Goal: Information Seeking & Learning: Understand process/instructions

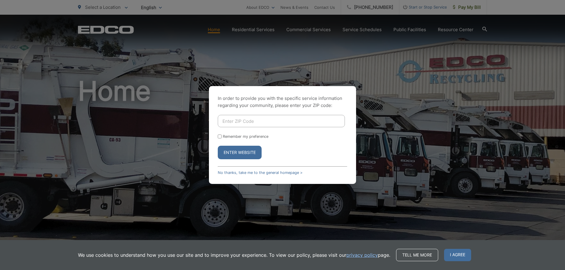
click at [232, 124] on input "Enter ZIP Code" at bounding box center [281, 121] width 127 height 12
type input "90621"
click at [234, 152] on button "Enter Website" at bounding box center [240, 153] width 44 height 14
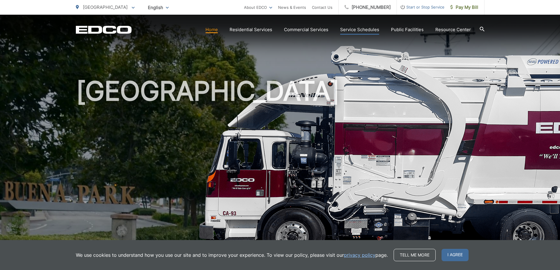
click at [364, 29] on link "Service Schedules" at bounding box center [359, 29] width 39 height 7
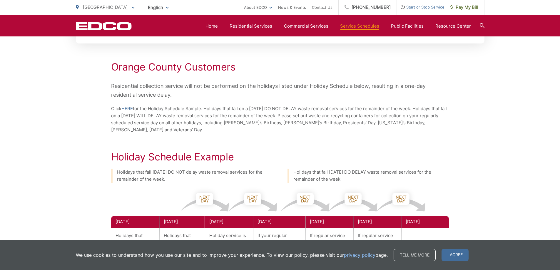
scroll to position [206, 0]
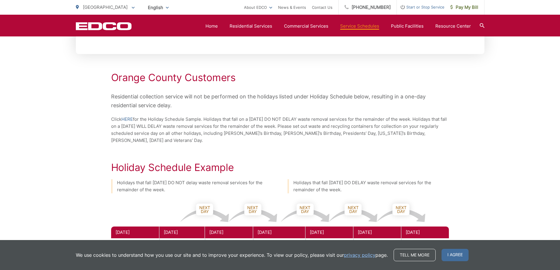
drag, startPoint x: 189, startPoint y: 141, endPoint x: 94, endPoint y: 53, distance: 129.4
click at [94, 53] on div "Collection Day Lookup Please enter your address below to find your service sche…" at bounding box center [280, 203] width 409 height 583
copy div "You may also view our helpful map to determine your collection day. VIEW MAP Or…"
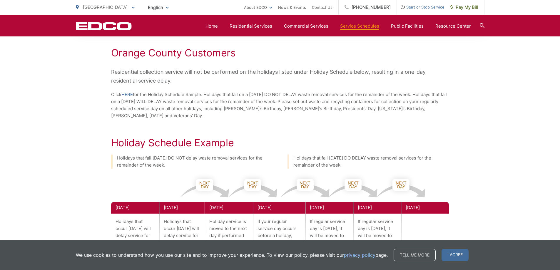
scroll to position [265, 0]
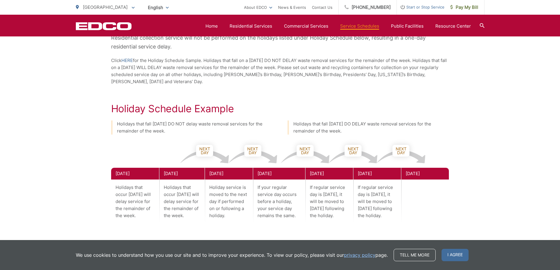
click at [243, 92] on div "Collection Day Lookup Please enter your address below to find your service sche…" at bounding box center [280, 144] width 409 height 583
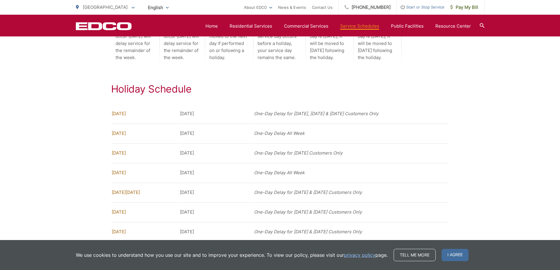
scroll to position [349, 0]
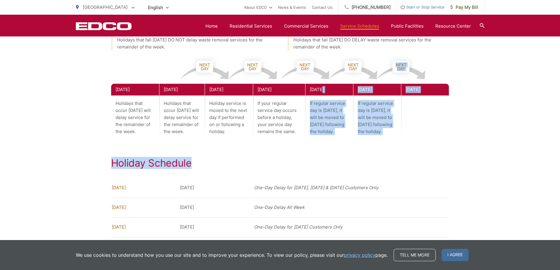
drag, startPoint x: 322, startPoint y: 89, endPoint x: 300, endPoint y: 164, distance: 77.7
click at [300, 164] on div "Collection Day Lookup Please enter your address below to find your service sche…" at bounding box center [280, 60] width 409 height 583
click at [299, 164] on h2 "Holiday Schedule" at bounding box center [280, 163] width 338 height 12
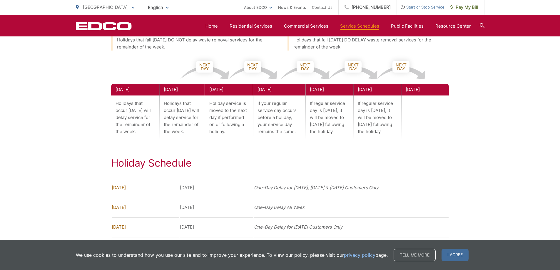
drag, startPoint x: 195, startPoint y: 134, endPoint x: 177, endPoint y: 122, distance: 21.2
click at [177, 122] on p "Holidays that occur on Monday will delay service for the remainder of the week." at bounding box center [182, 118] width 46 height 44
click at [200, 143] on div "Collection Day Lookup Please enter your address below to find your service sche…" at bounding box center [280, 60] width 409 height 583
drag, startPoint x: 341, startPoint y: 133, endPoint x: 309, endPoint y: 104, distance: 42.7
click at [309, 104] on p "If regular service day is Thursday, it will be moved to Friday following the ho…" at bounding box center [330, 118] width 48 height 44
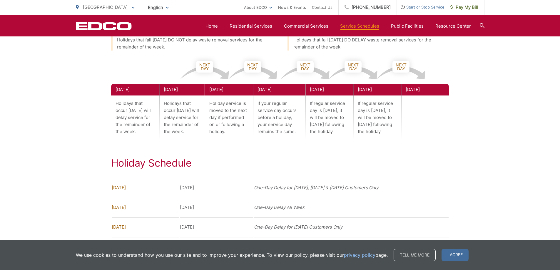
copy p "If regular service day is Thursday, it will be moved to Friday following the ho…"
click at [218, 155] on div "Collection Day Lookup Please enter your address below to find your service sche…" at bounding box center [280, 60] width 409 height 583
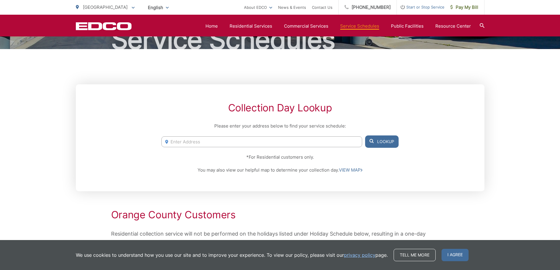
scroll to position [55, 0]
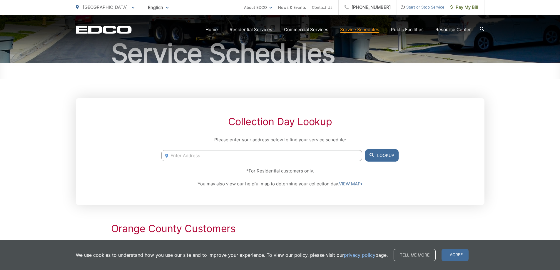
drag, startPoint x: 241, startPoint y: 166, endPoint x: 384, endPoint y: 185, distance: 143.9
click at [384, 185] on div "Collection Day Lookup Please enter your address below to find your service sche…" at bounding box center [280, 151] width 409 height 107
copy div "*For Residential customers only. You may also view our helpful map to determine…"
click at [195, 157] on input "Enter Address" at bounding box center [261, 155] width 201 height 11
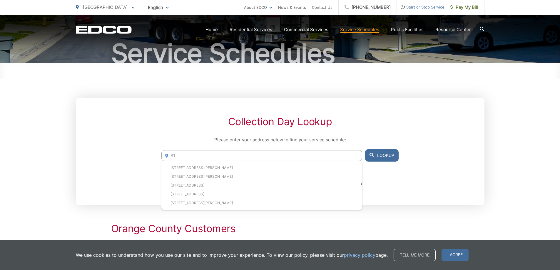
type input "8"
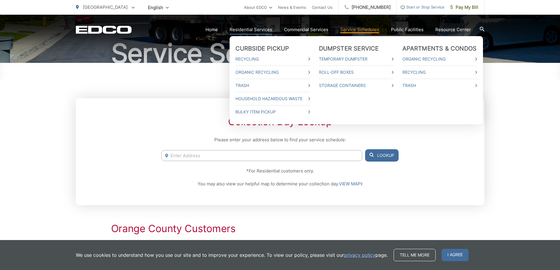
click at [248, 28] on link "Residential Services" at bounding box center [251, 29] width 43 height 7
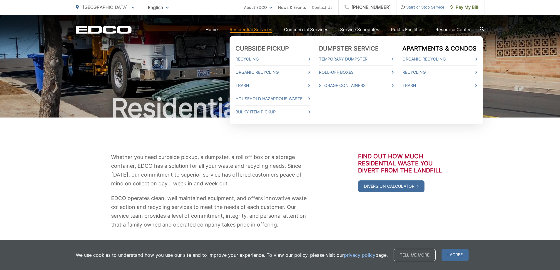
click at [413, 48] on link "Apartments & Condos" at bounding box center [440, 48] width 74 height 7
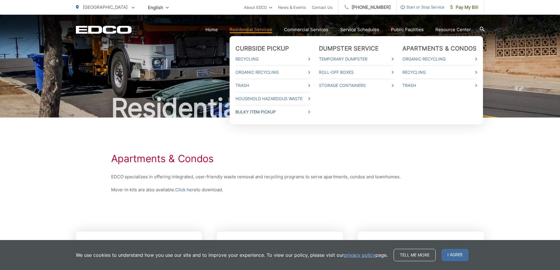
click at [258, 111] on link "Bulky Item Pickup" at bounding box center [273, 112] width 75 height 7
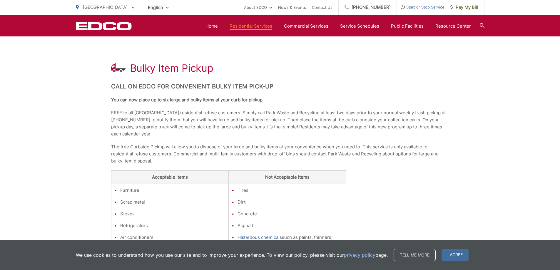
scroll to position [59, 0]
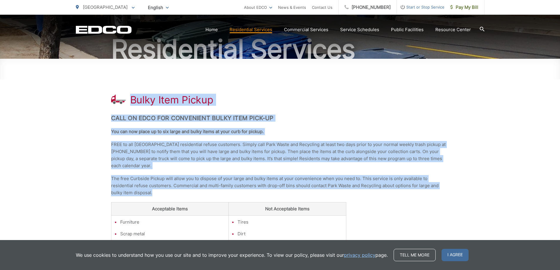
drag, startPoint x: 132, startPoint y: 193, endPoint x: 111, endPoint y: 81, distance: 113.4
click at [111, 81] on div "Bulky Item Pickup Call on EDCO for Convenient Bulky Item Pick-up You can now pl…" at bounding box center [280, 218] width 338 height 318
copy div "Bulky Item Pickup Call on EDCO for Convenient Bulky Item Pick-up You can now pl…"
click at [324, 107] on div "Bulky Item Pickup Call on EDCO for Convenient Bulky Item Pick-up You can now pl…" at bounding box center [280, 218] width 338 height 318
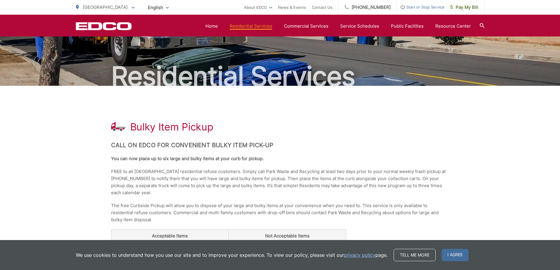
scroll to position [29, 0]
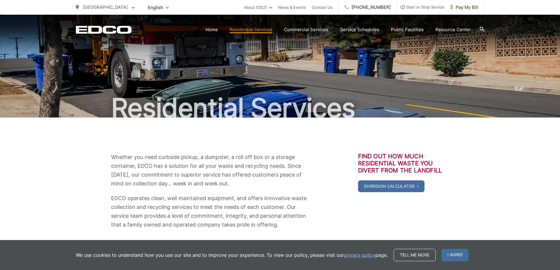
click at [132, 8] on icon at bounding box center [133, 8] width 3 height 2
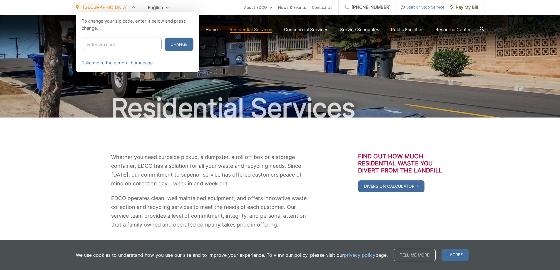
click at [91, 44] on input "Enter zip code" at bounding box center [122, 45] width 80 height 14
type input "90621"
click at [169, 45] on button "Change" at bounding box center [179, 45] width 29 height 14
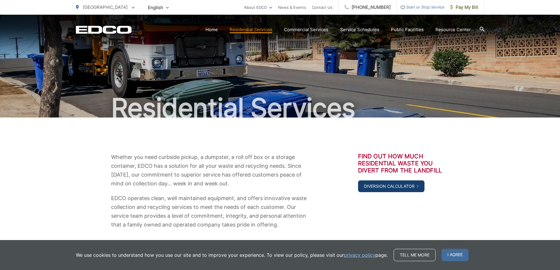
click at [392, 188] on link "Diversion Calculator" at bounding box center [391, 187] width 66 height 12
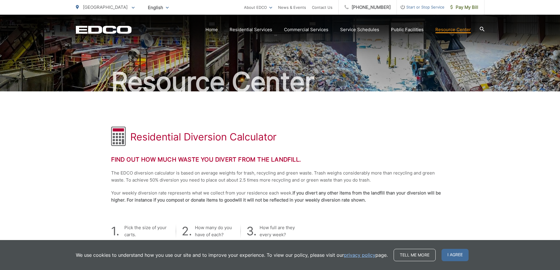
scroll to position [59, 0]
